Goal: Task Accomplishment & Management: Complete application form

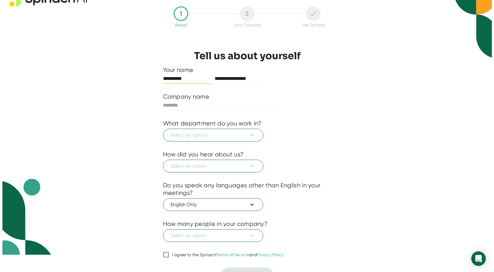
scroll to position [18, 0]
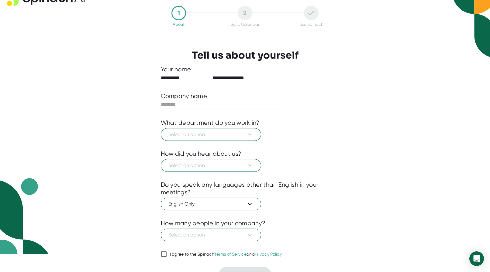
drag, startPoint x: 187, startPoint y: 77, endPoint x: 149, endPoint y: 79, distance: 38.3
click at [149, 79] on div "**********" at bounding box center [245, 145] width 199 height 278
type input "********"
type input "*"
type input "********"
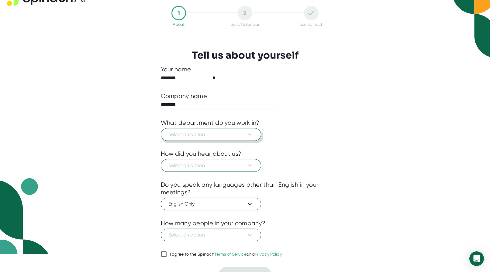
click at [180, 138] on span "Select an option" at bounding box center [210, 134] width 85 height 7
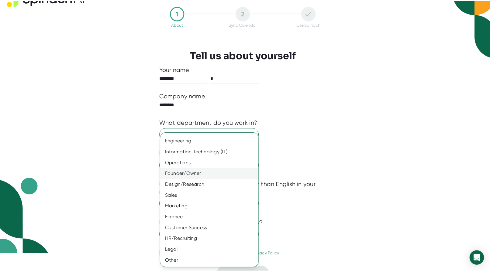
scroll to position [0, 0]
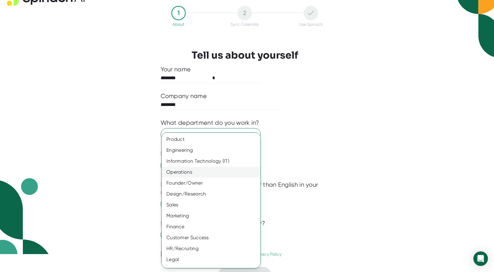
click at [207, 173] on div "Operations" at bounding box center [214, 172] width 104 height 11
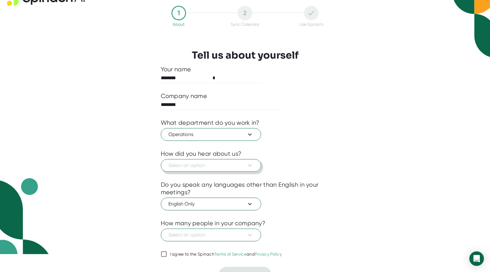
click at [208, 168] on span "Select an option" at bounding box center [210, 165] width 85 height 7
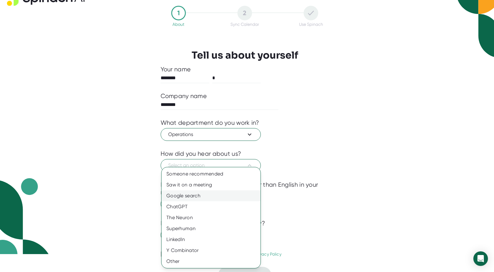
click at [215, 201] on div "Google search" at bounding box center [211, 195] width 99 height 11
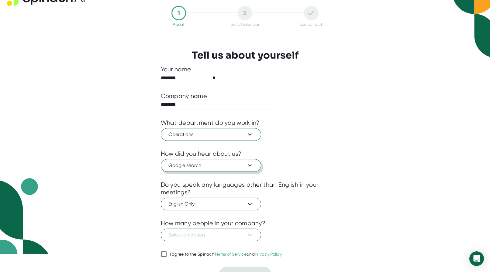
scroll to position [30, 0]
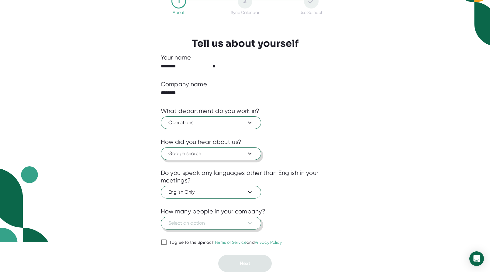
click at [207, 223] on span "Select an option" at bounding box center [210, 223] width 85 height 7
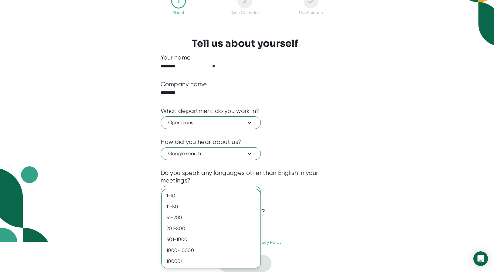
click at [328, 199] on div at bounding box center [247, 136] width 494 height 272
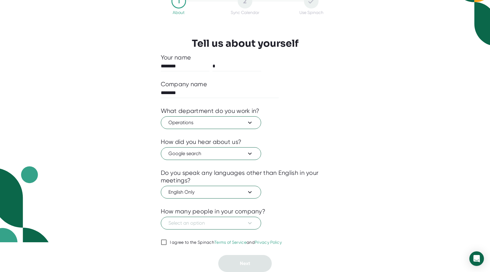
click at [229, 241] on link "Terms of Service" at bounding box center [230, 242] width 32 height 5
click at [167, 241] on input "I agree to the Spinach Terms of Service and Privacy Policy" at bounding box center [164, 242] width 6 height 7
checkbox input "true"
